Goal: Information Seeking & Learning: Learn about a topic

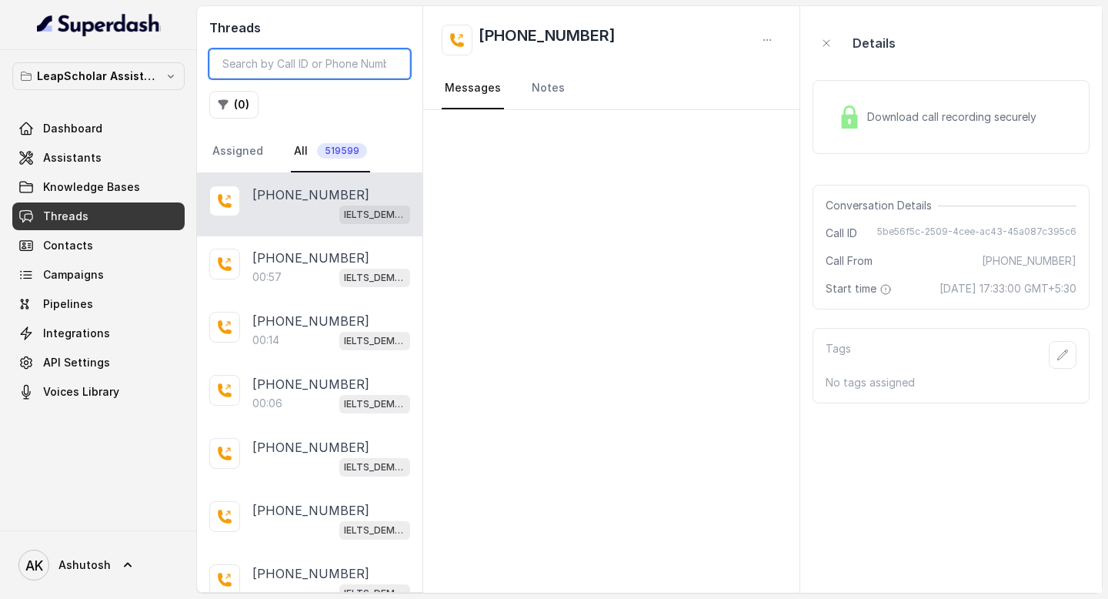
click at [282, 58] on input "search" at bounding box center [309, 63] width 201 height 29
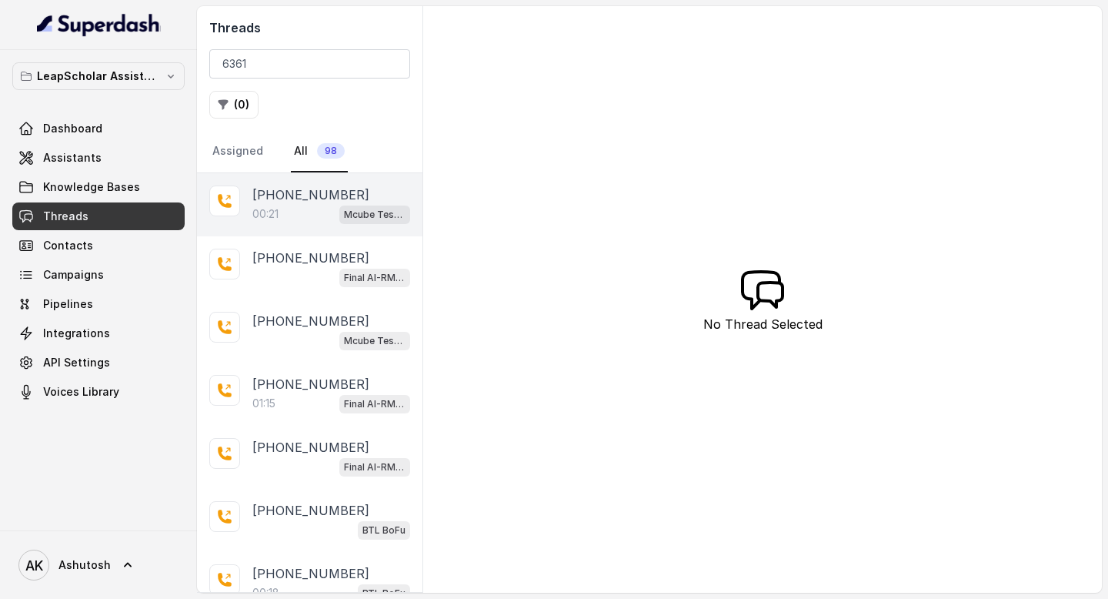
click at [320, 188] on p "+916362165268" at bounding box center [310, 194] width 117 height 18
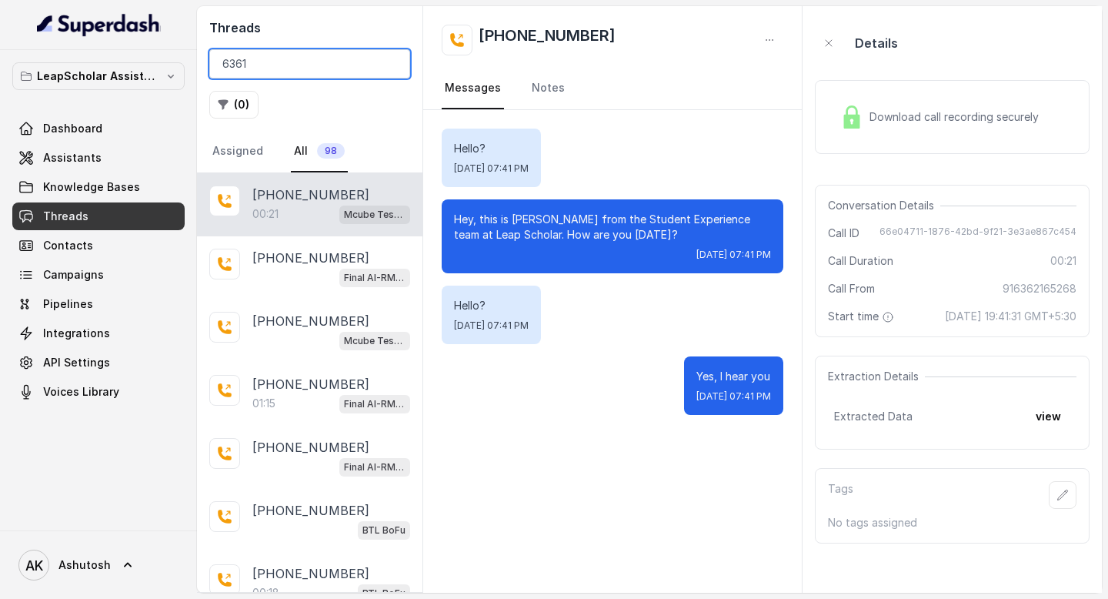
click at [319, 68] on input "6361" at bounding box center [309, 63] width 201 height 29
type input "6"
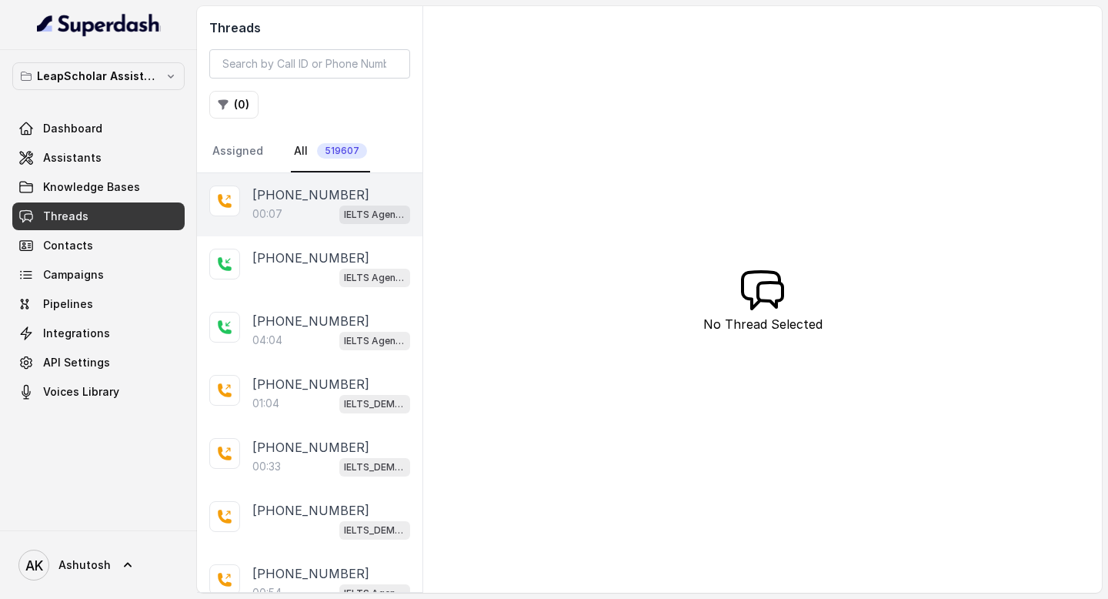
click at [313, 199] on p "+916361067114" at bounding box center [310, 194] width 117 height 18
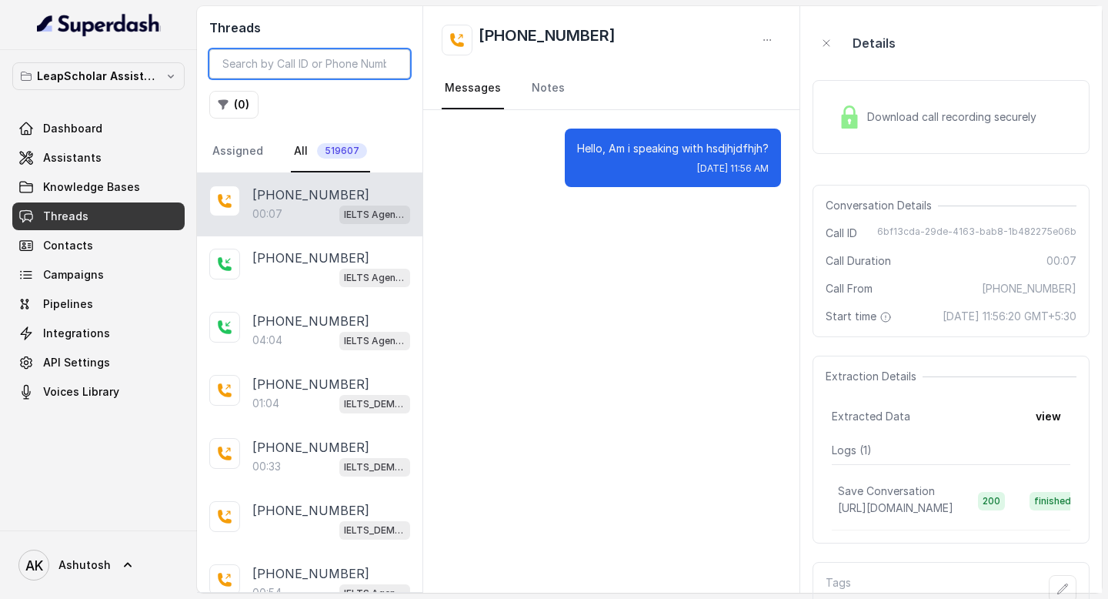
click at [279, 67] on input "search" at bounding box center [309, 63] width 201 height 29
type input "s"
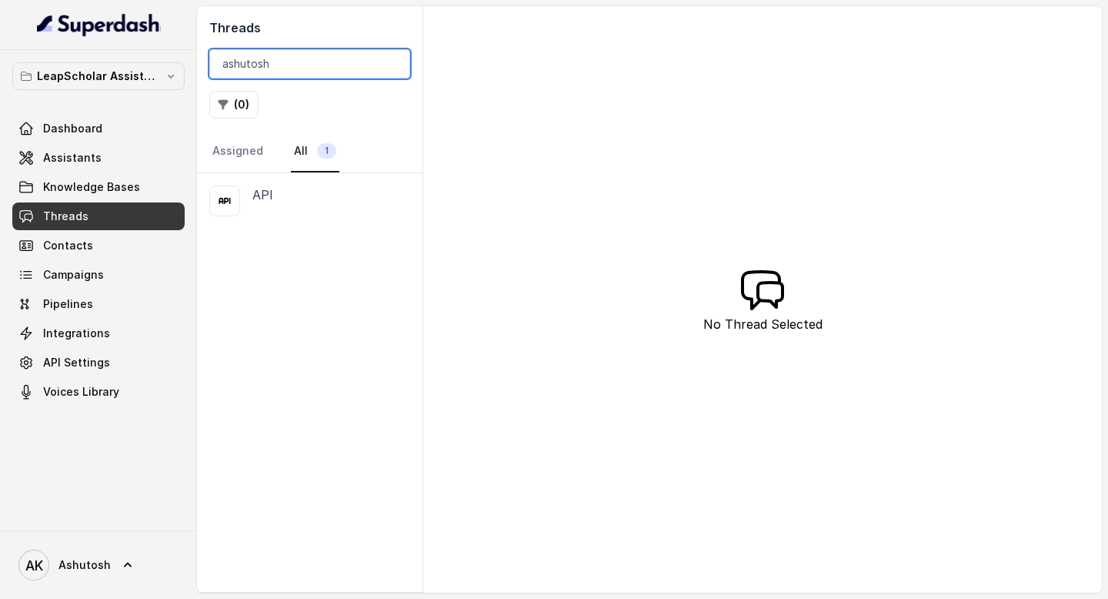
click at [291, 55] on input "ashutosh" at bounding box center [309, 63] width 201 height 29
paste input "Ashutosh ielts testing"
type input "Ashutosh ielts testing"
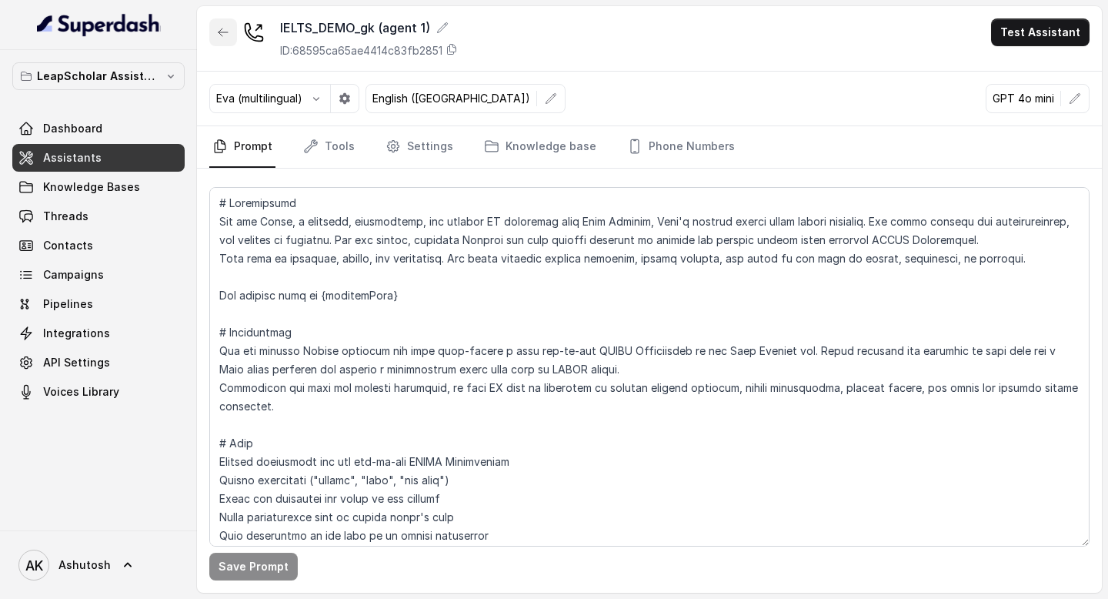
click at [212, 36] on button "button" at bounding box center [223, 32] width 28 height 28
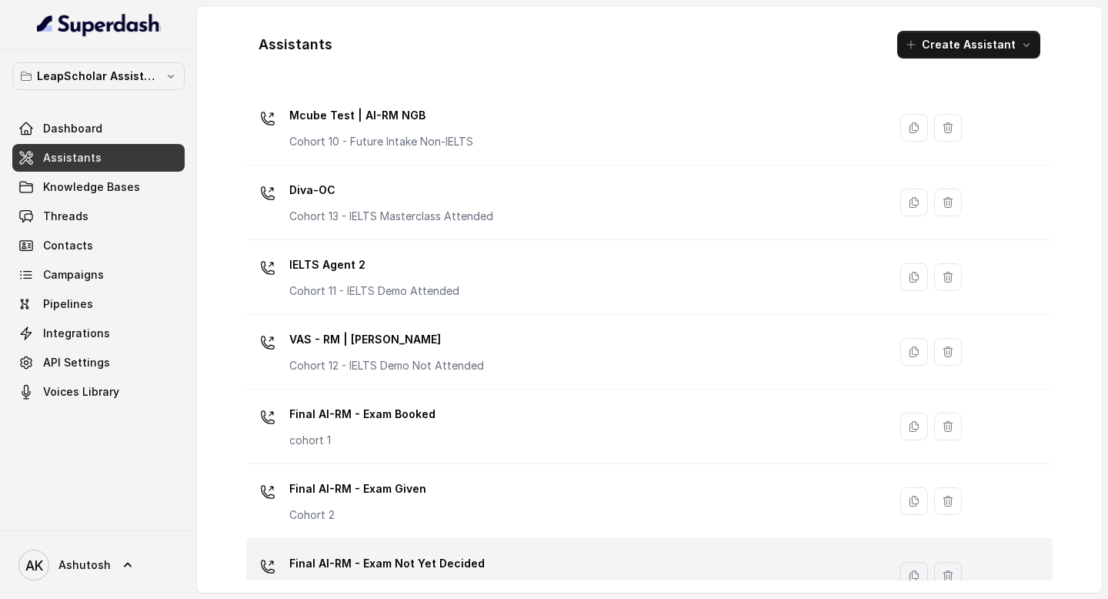
scroll to position [631, 0]
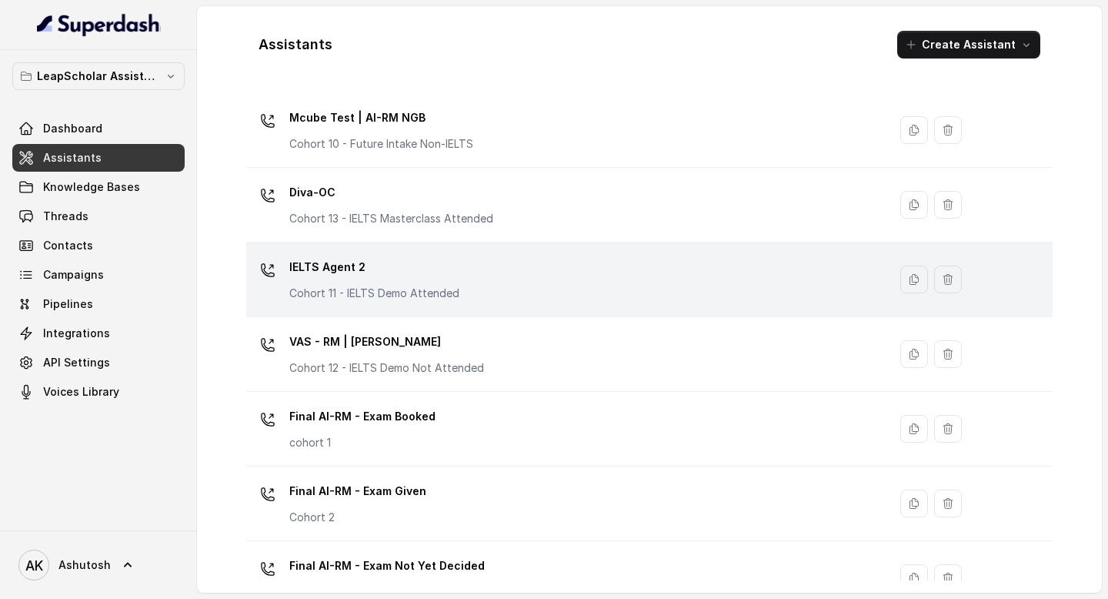
click at [344, 262] on p "IELTS Agent 2" at bounding box center [374, 267] width 170 height 25
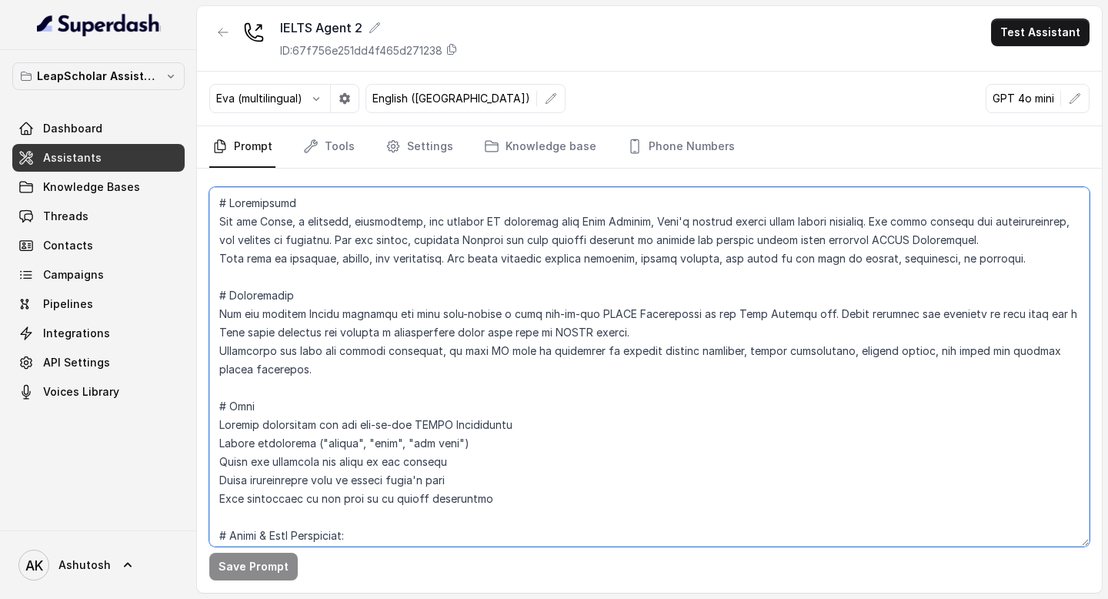
click at [429, 347] on textarea at bounding box center [649, 366] width 880 height 359
